Goal: Information Seeking & Learning: Check status

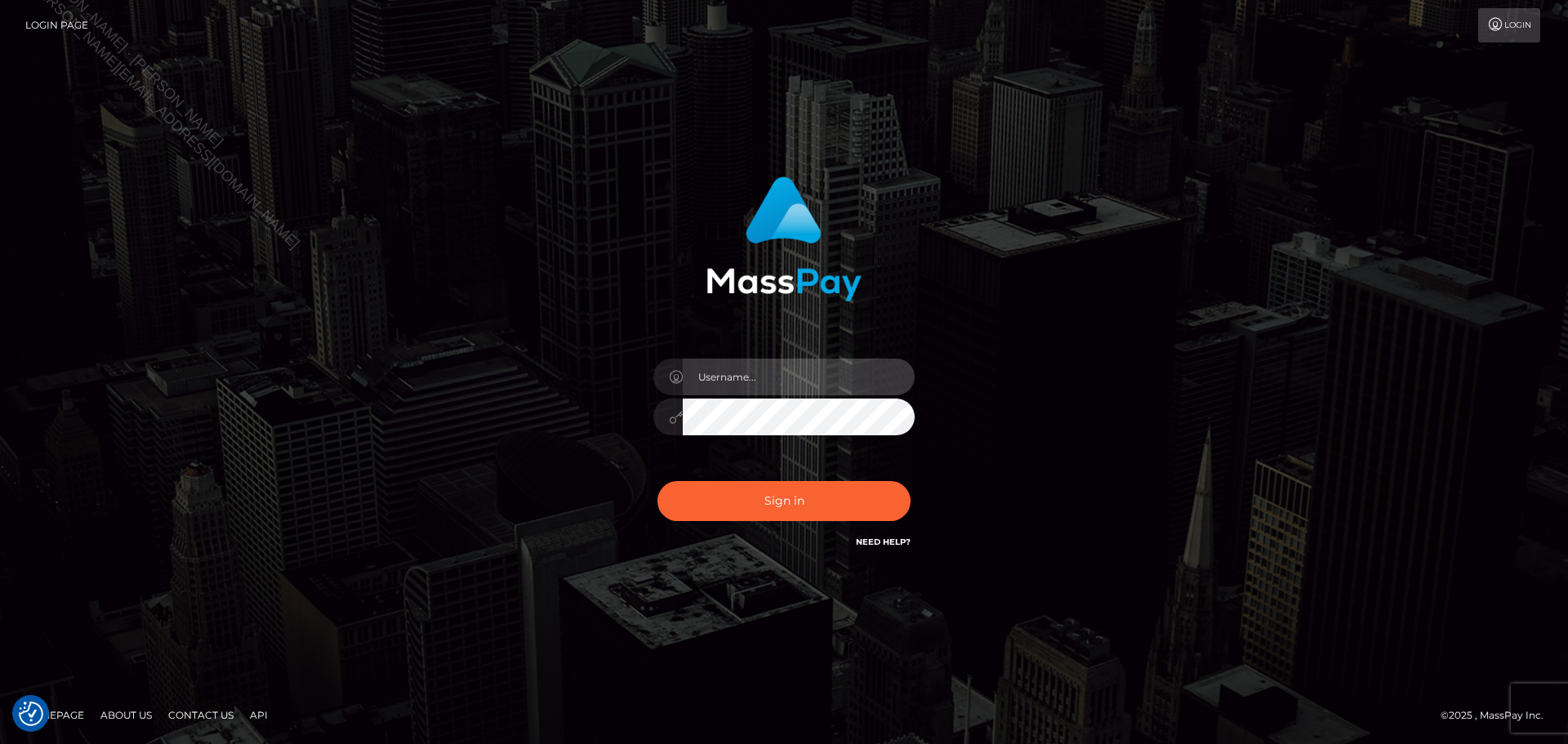
click at [819, 383] on input "text" at bounding box center [799, 377] width 232 height 37
click at [835, 386] on input "text" at bounding box center [799, 377] width 232 height 37
type input "Seleen"
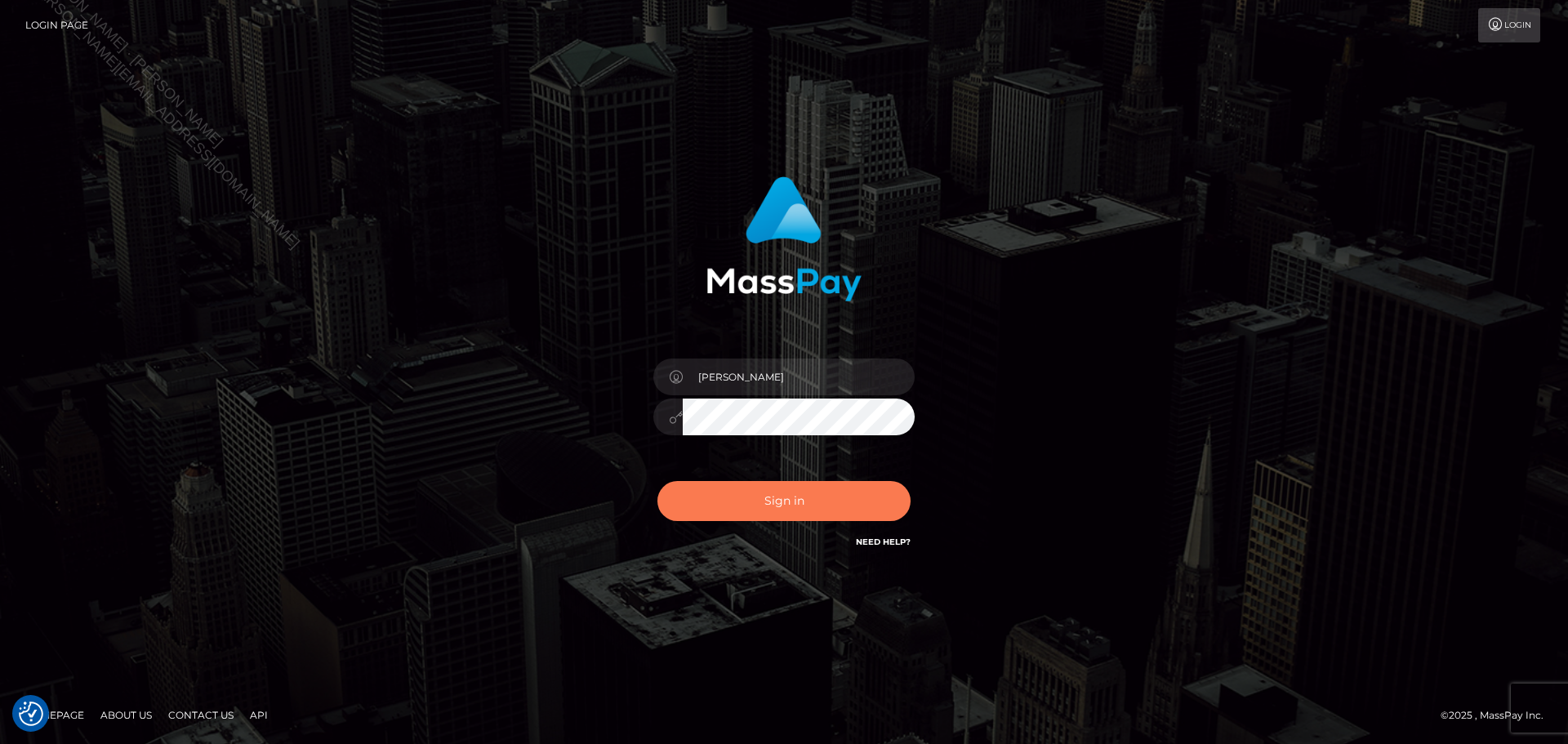
click at [848, 497] on button "Sign in" at bounding box center [784, 501] width 253 height 40
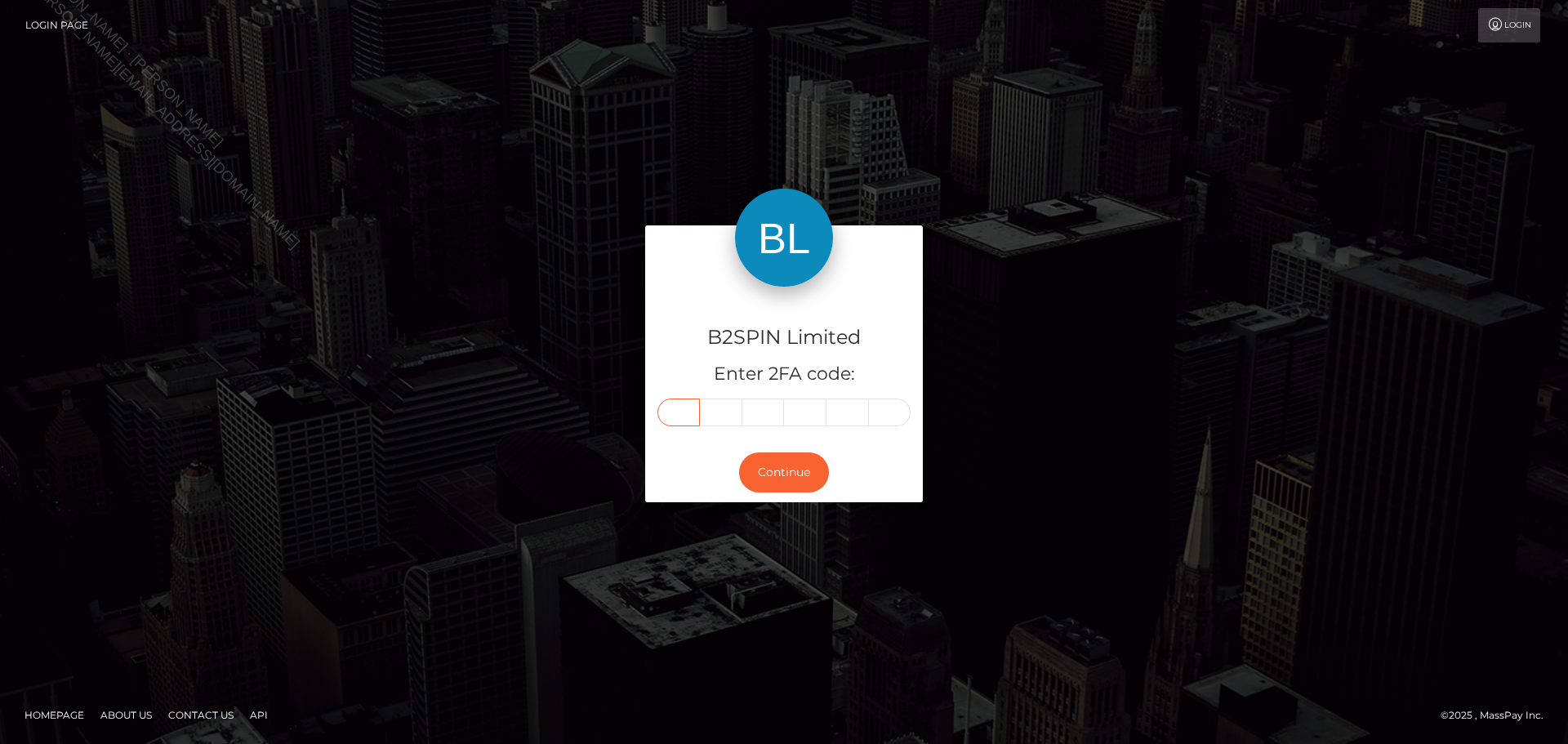
paste input "6"
type input "6"
type input "2"
type input "4"
type input "2"
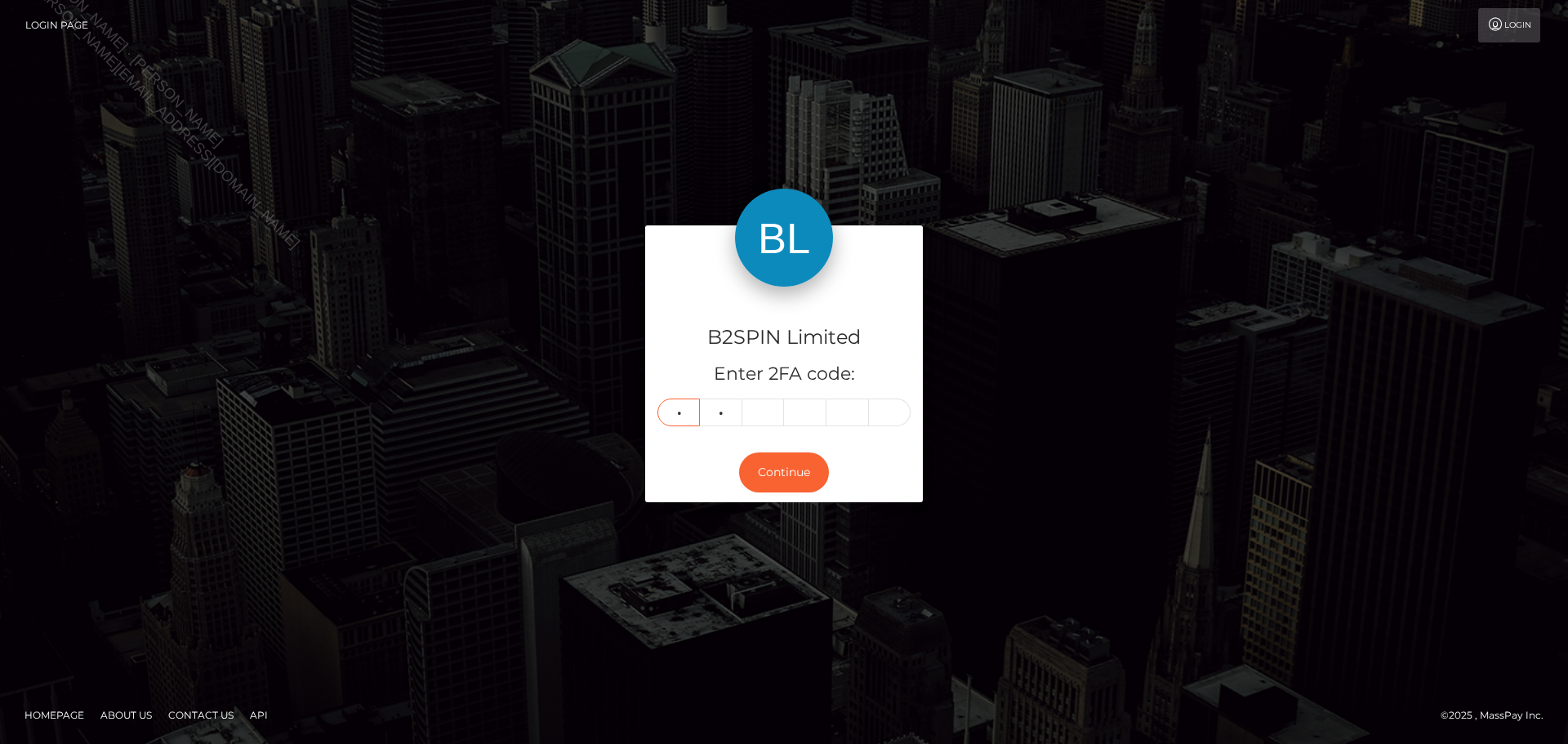
type input "8"
type input "1"
click at [777, 471] on button "Continue" at bounding box center [784, 472] width 90 height 40
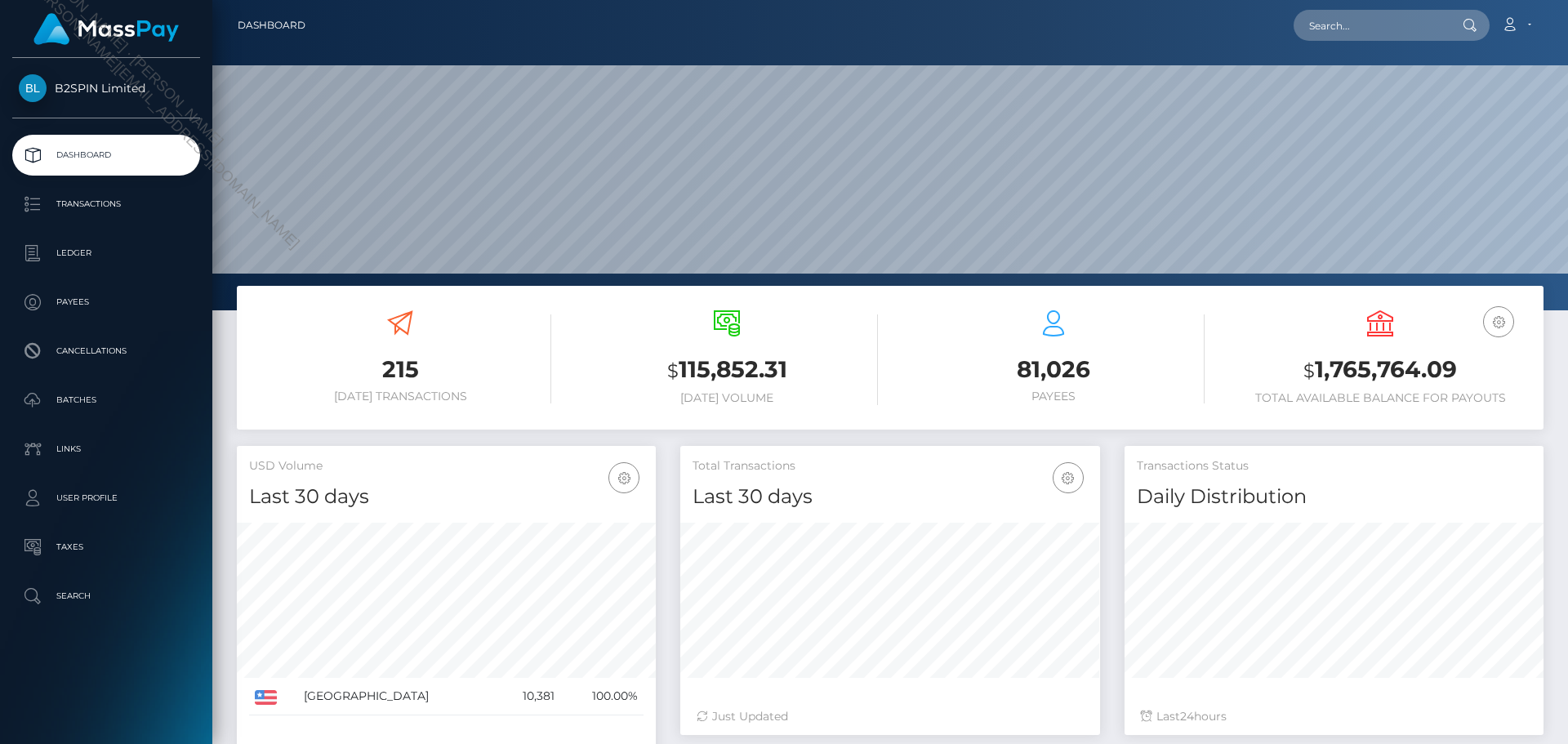
scroll to position [290, 419]
click at [1358, 20] on input "text" at bounding box center [1370, 25] width 154 height 31
paste input "01786073-f98c-4cdb-aed0-a560e67b0341"
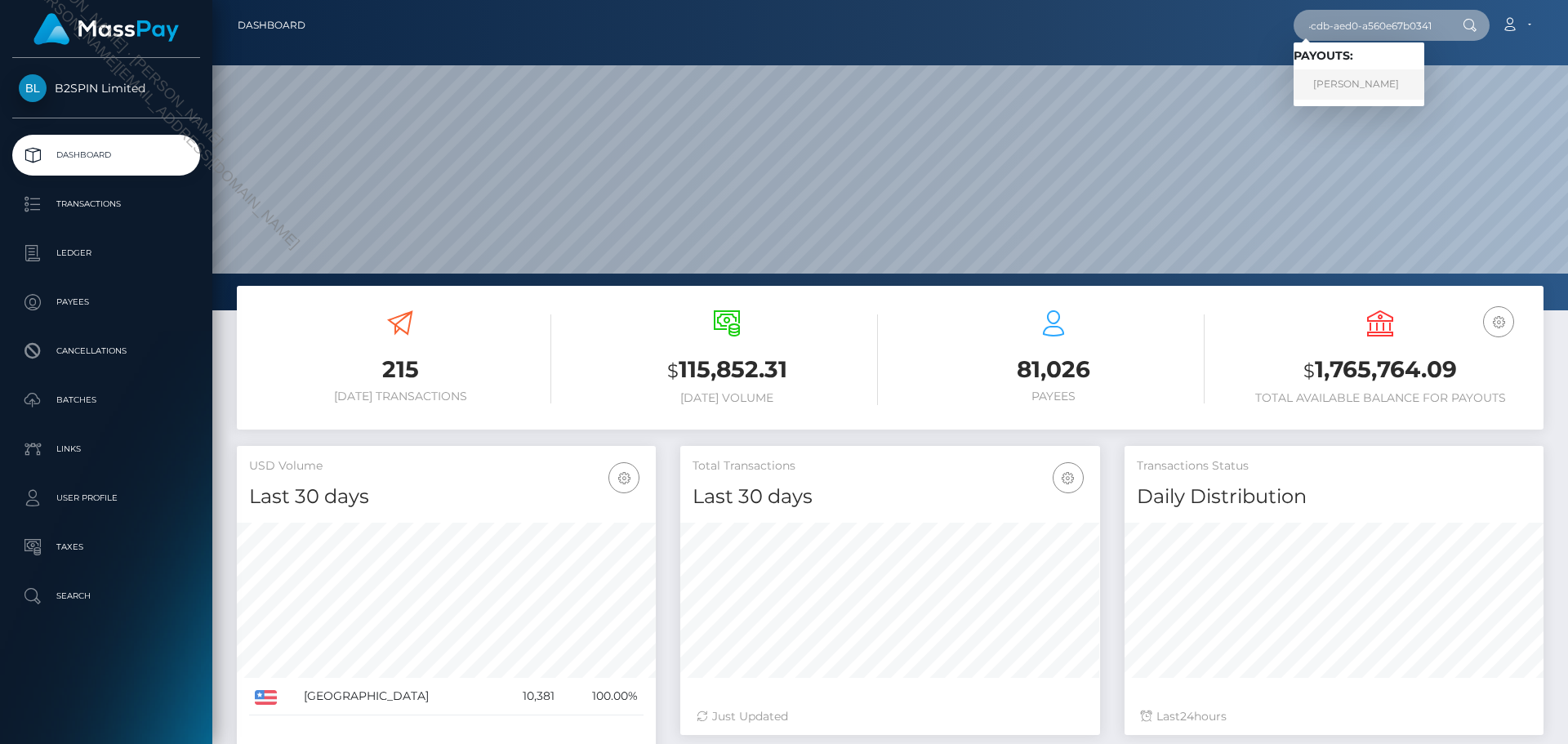
type input "01786073-f98c-4cdb-aed0-a560e67b0341"
click at [1363, 81] on link "[PERSON_NAME]" at bounding box center [1359, 84] width 131 height 30
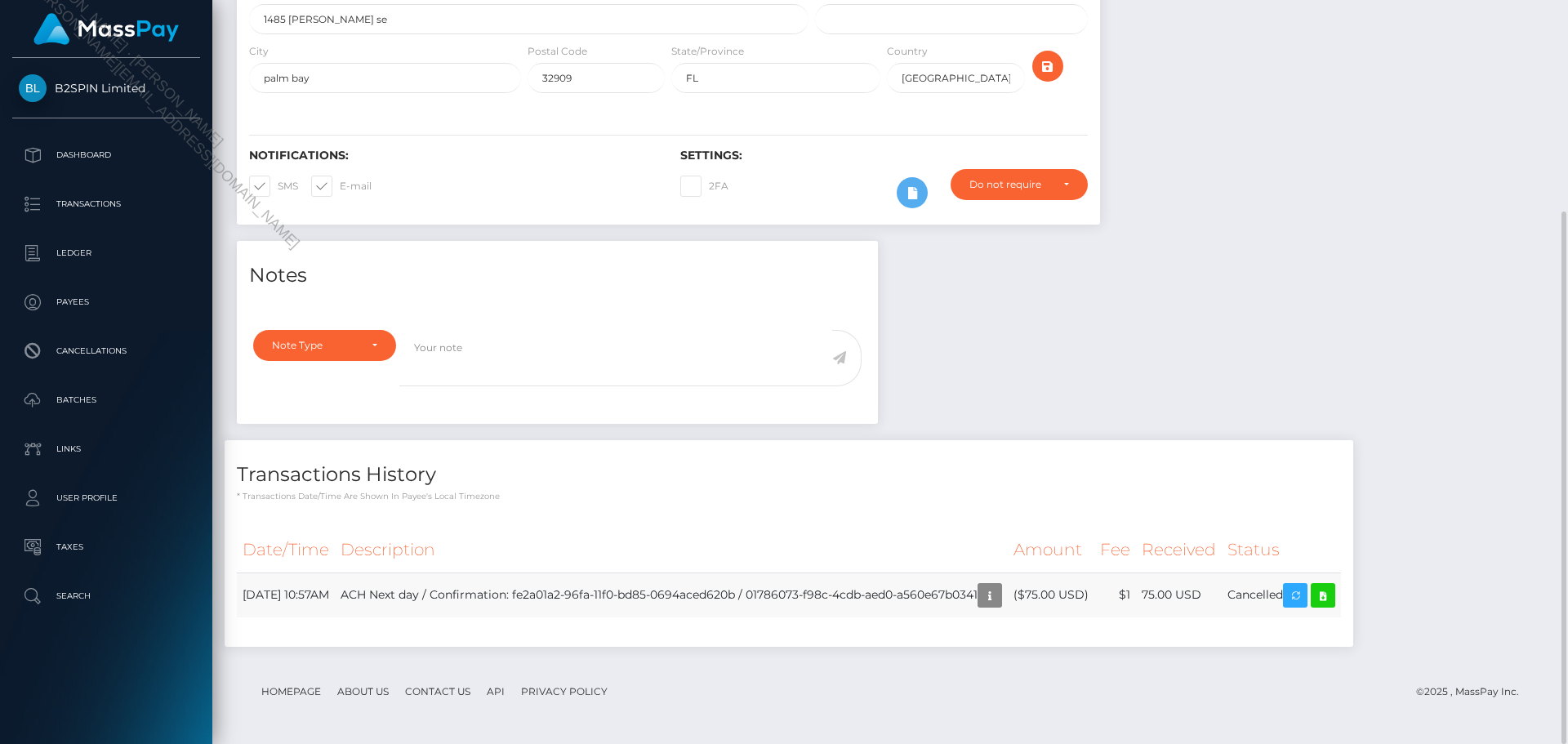
scroll to position [196, 419]
drag, startPoint x: 820, startPoint y: 595, endPoint x: 1053, endPoint y: 600, distance: 233.1
click at [1008, 600] on td "ACH Next day / Confirmation: fe2a01a2-96fa-11f0-bd85-0694aced620b / 01786073-f9…" at bounding box center [671, 594] width 673 height 45
copy td "01786073-f98c-4cdb-aed0-a560e67b0341"
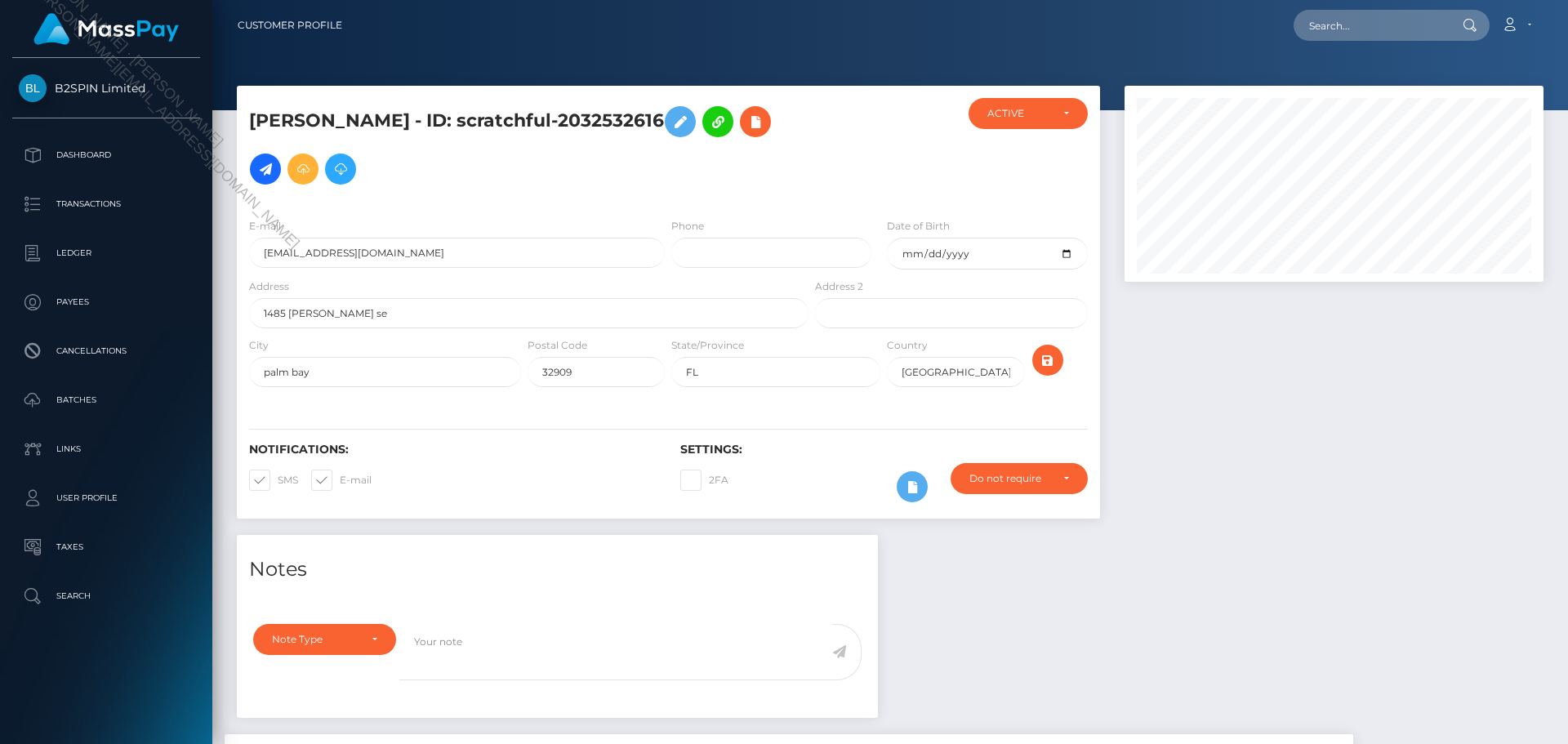
scroll to position [196, 419]
drag, startPoint x: 159, startPoint y: 677, endPoint x: 171, endPoint y: 494, distance: 183.4
click at [157, 675] on div "B2SPIN Limited Dashboard Transactions Ledger Payees Cancellations Batches" at bounding box center [106, 399] width 212 height 682
